Goal: Task Accomplishment & Management: Use online tool/utility

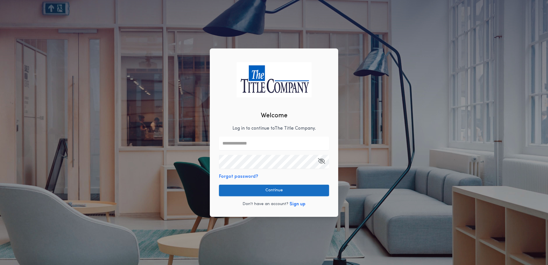
type input "**********"
click at [272, 189] on button "Continue" at bounding box center [274, 190] width 110 height 11
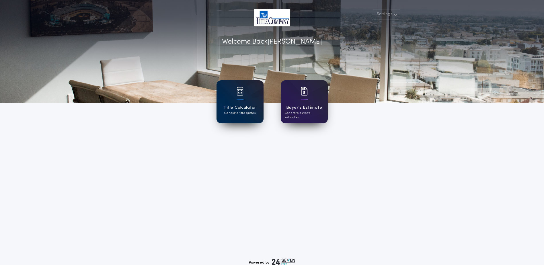
click at [234, 97] on div "Title Calculator Generate title quotes" at bounding box center [240, 101] width 47 height 43
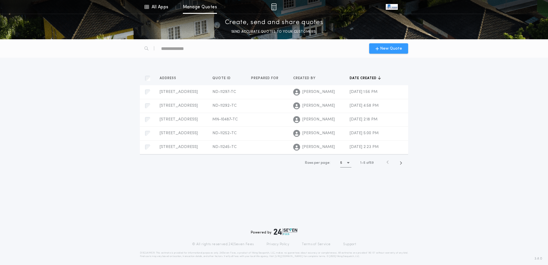
click at [394, 47] on span "New Quote" at bounding box center [391, 49] width 22 height 6
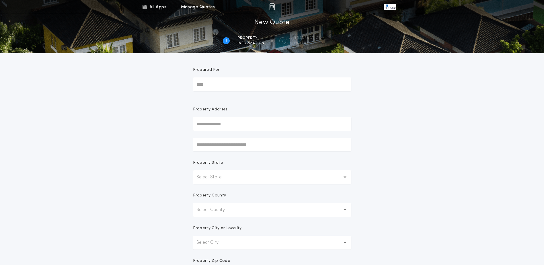
click at [220, 126] on input "text" at bounding box center [272, 124] width 158 height 14
type input "**********"
click at [220, 135] on button "[STREET_ADDRESS]" at bounding box center [272, 135] width 158 height 9
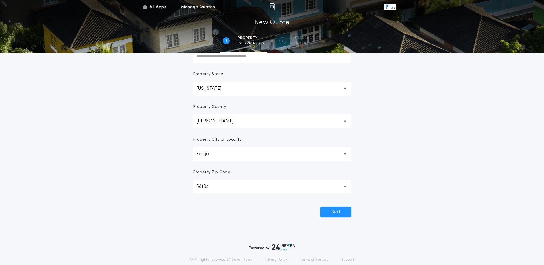
scroll to position [96, 0]
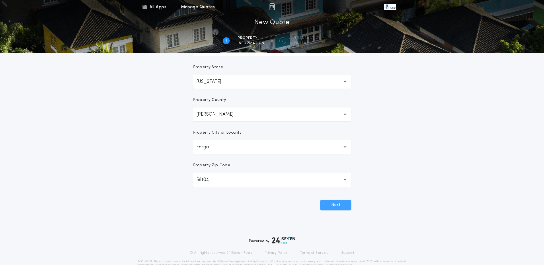
click at [328, 207] on button "Next" at bounding box center [335, 205] width 31 height 10
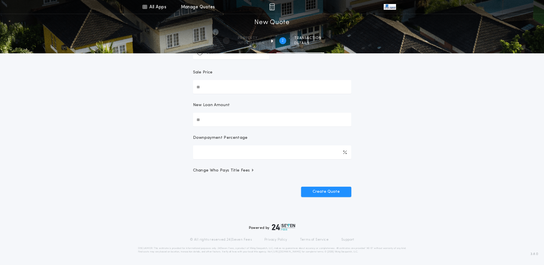
scroll to position [0, 0]
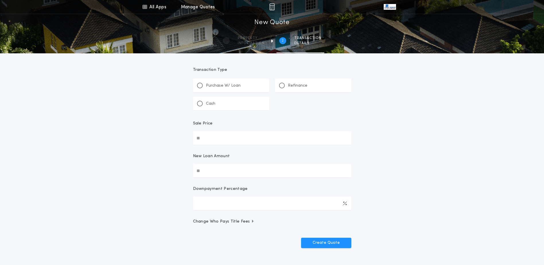
click at [298, 86] on p "Refinance" at bounding box center [298, 86] width 20 height 6
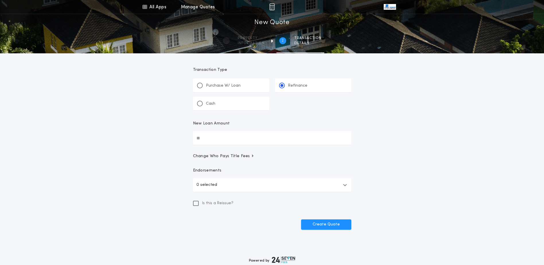
click at [232, 137] on input "New Loan Amount" at bounding box center [272, 138] width 158 height 14
type input "********"
click at [209, 186] on p "0 selected" at bounding box center [206, 185] width 21 height 7
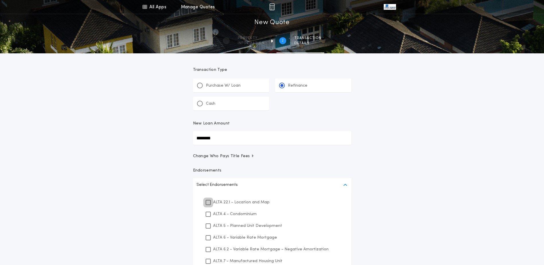
click at [209, 202] on icon at bounding box center [208, 202] width 3 height 4
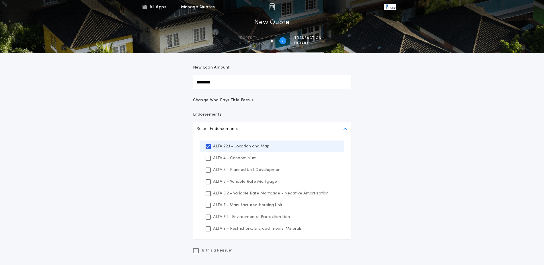
scroll to position [57, 0]
click at [238, 216] on p "ALTA 8.1 - Environmental Protection Lien" at bounding box center [251, 216] width 77 height 6
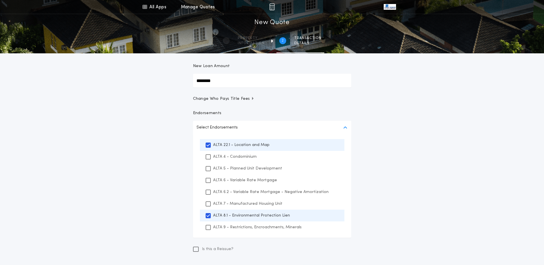
click at [235, 229] on p "ALTA 9 - Restrictions, Encroachments, Minerals" at bounding box center [257, 227] width 89 height 6
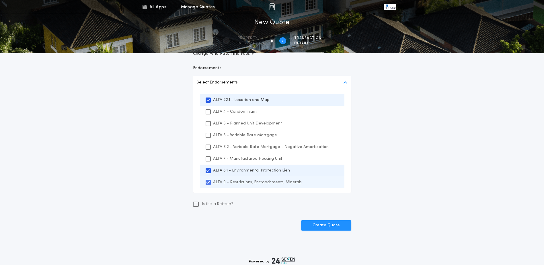
scroll to position [115, 0]
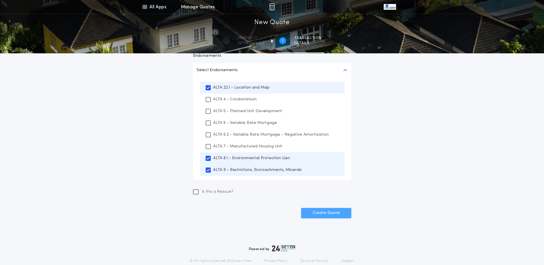
click at [329, 214] on button "Create Quote" at bounding box center [326, 213] width 50 height 10
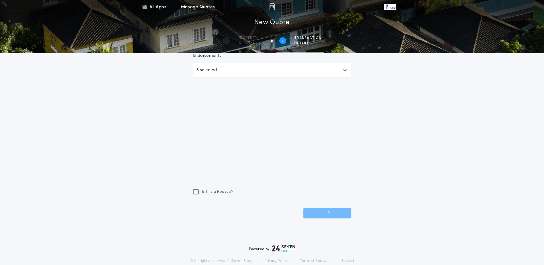
scroll to position [33, 0]
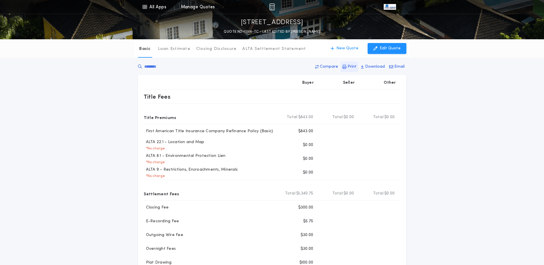
click at [351, 68] on p "Print" at bounding box center [352, 67] width 9 height 6
